Goal: Task Accomplishment & Management: Manage account settings

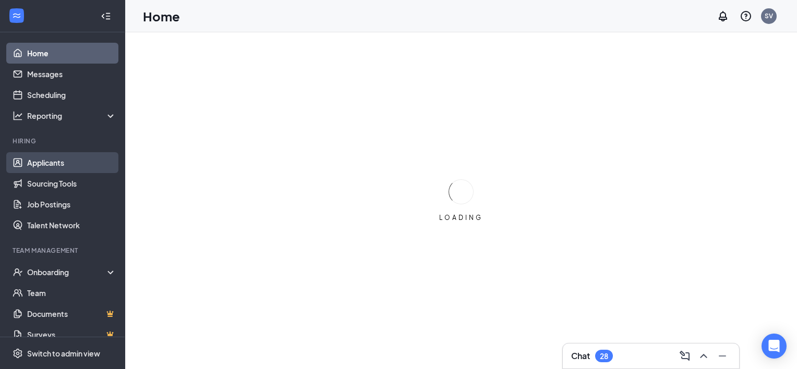
click at [50, 162] on link "Applicants" at bounding box center [71, 162] width 89 height 21
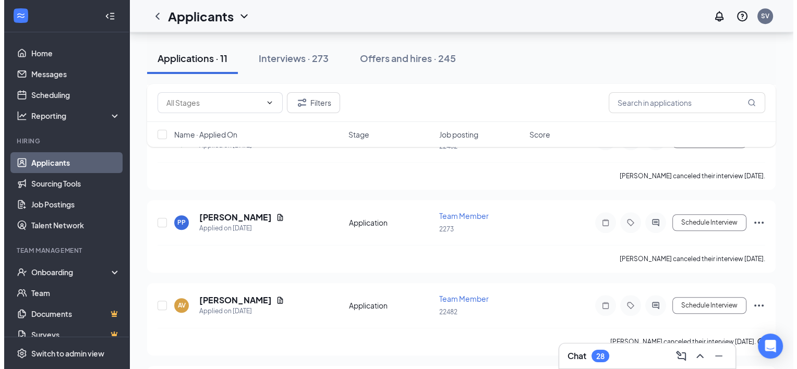
scroll to position [743, 0]
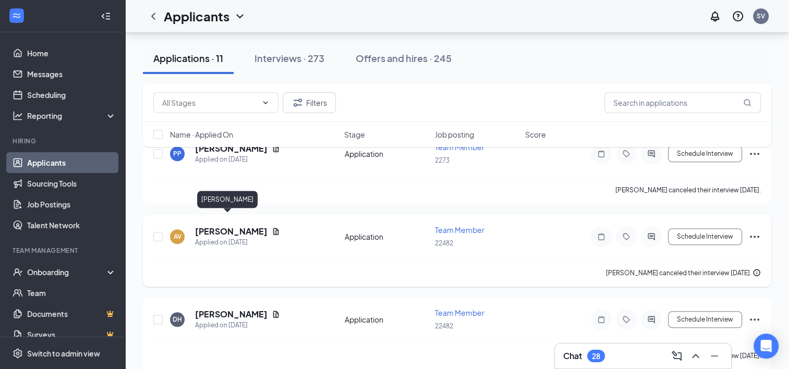
click at [229, 226] on h5 "[PERSON_NAME]" at bounding box center [231, 231] width 72 height 11
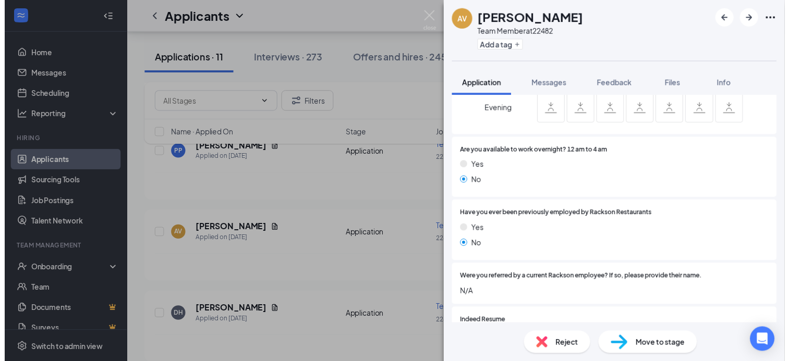
scroll to position [438, 0]
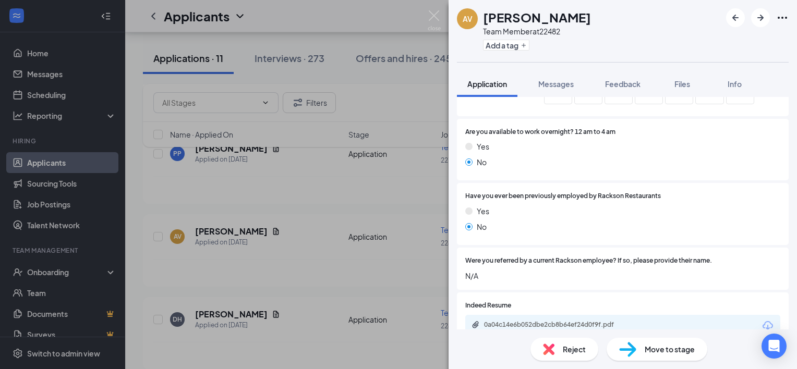
click at [179, 111] on div "AV [PERSON_NAME] Team Member at 22482 Add a tag Application Messages Feedback F…" at bounding box center [398, 184] width 797 height 369
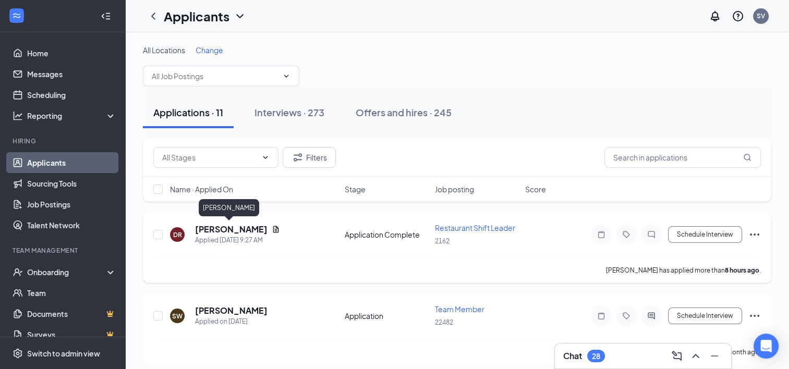
click at [228, 227] on h5 "[PERSON_NAME]" at bounding box center [231, 229] width 72 height 11
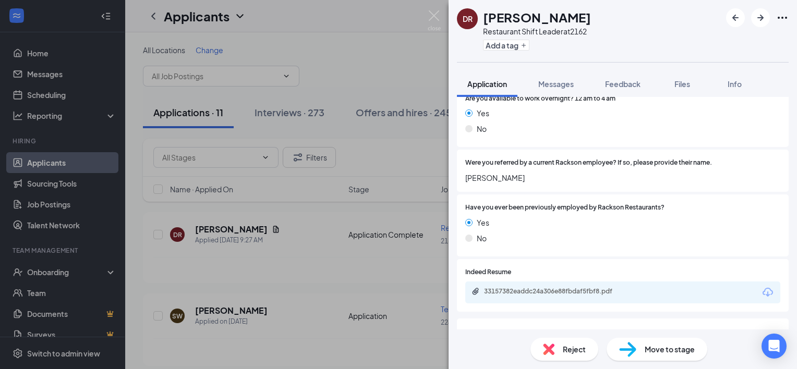
scroll to position [563, 0]
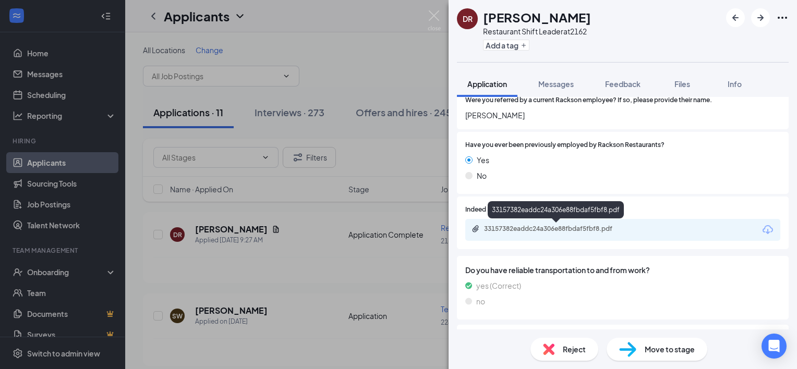
click at [607, 228] on div "33157382eaddc24a306e88fbdaf5fbf8.pdf" at bounding box center [557, 229] width 146 height 8
